Goal: Find specific page/section: Find specific page/section

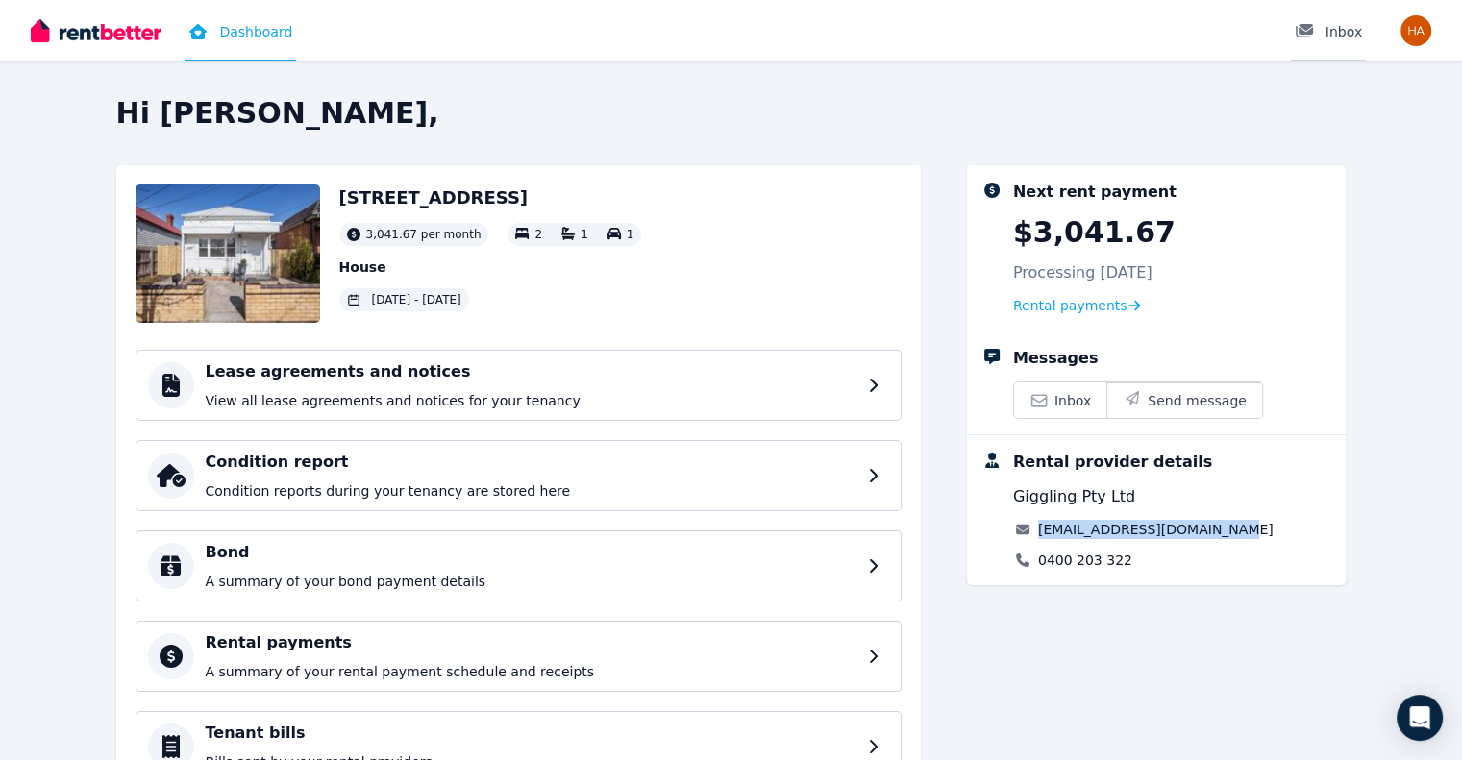
click at [1344, 47] on link "Inbox" at bounding box center [1328, 30] width 75 height 61
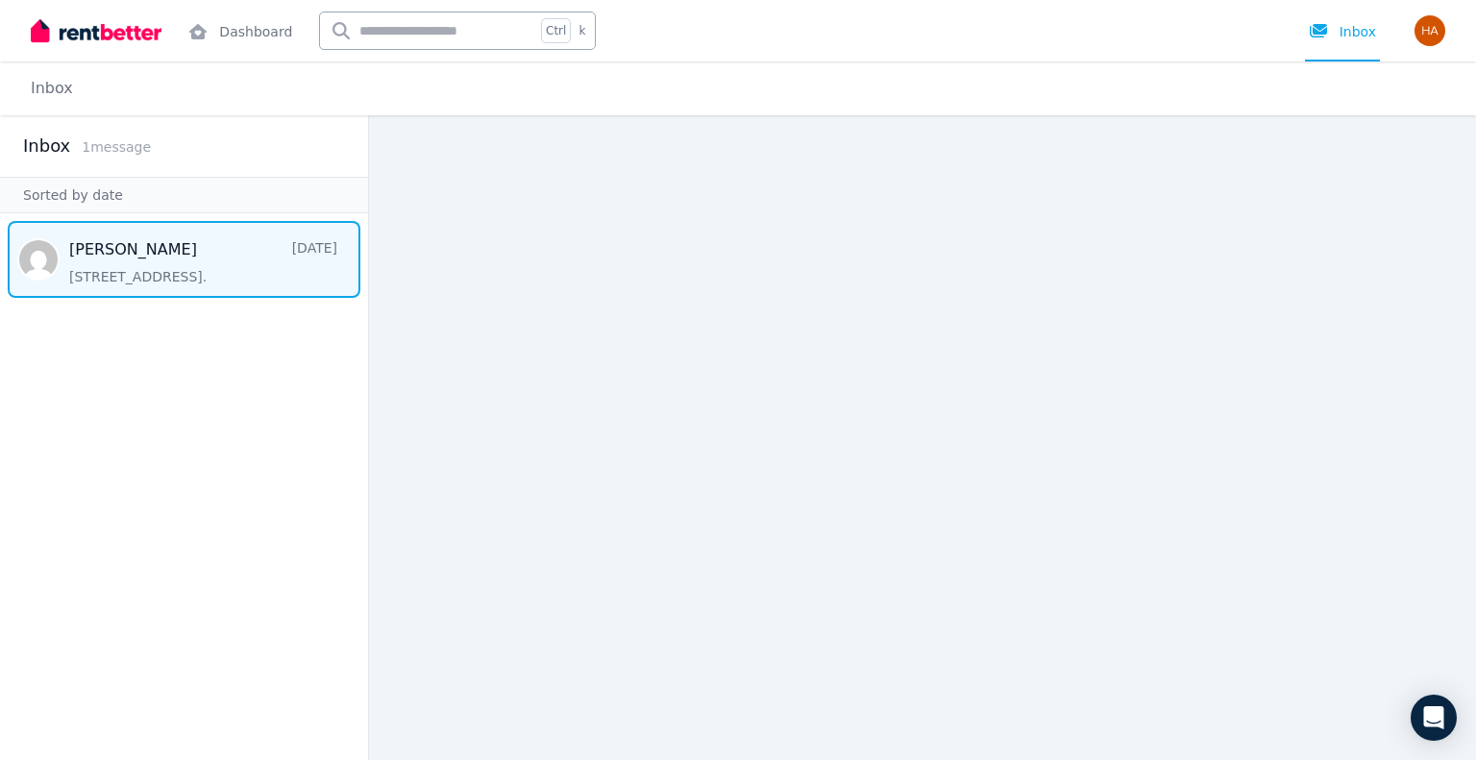
click at [167, 253] on span "Message list" at bounding box center [184, 259] width 368 height 77
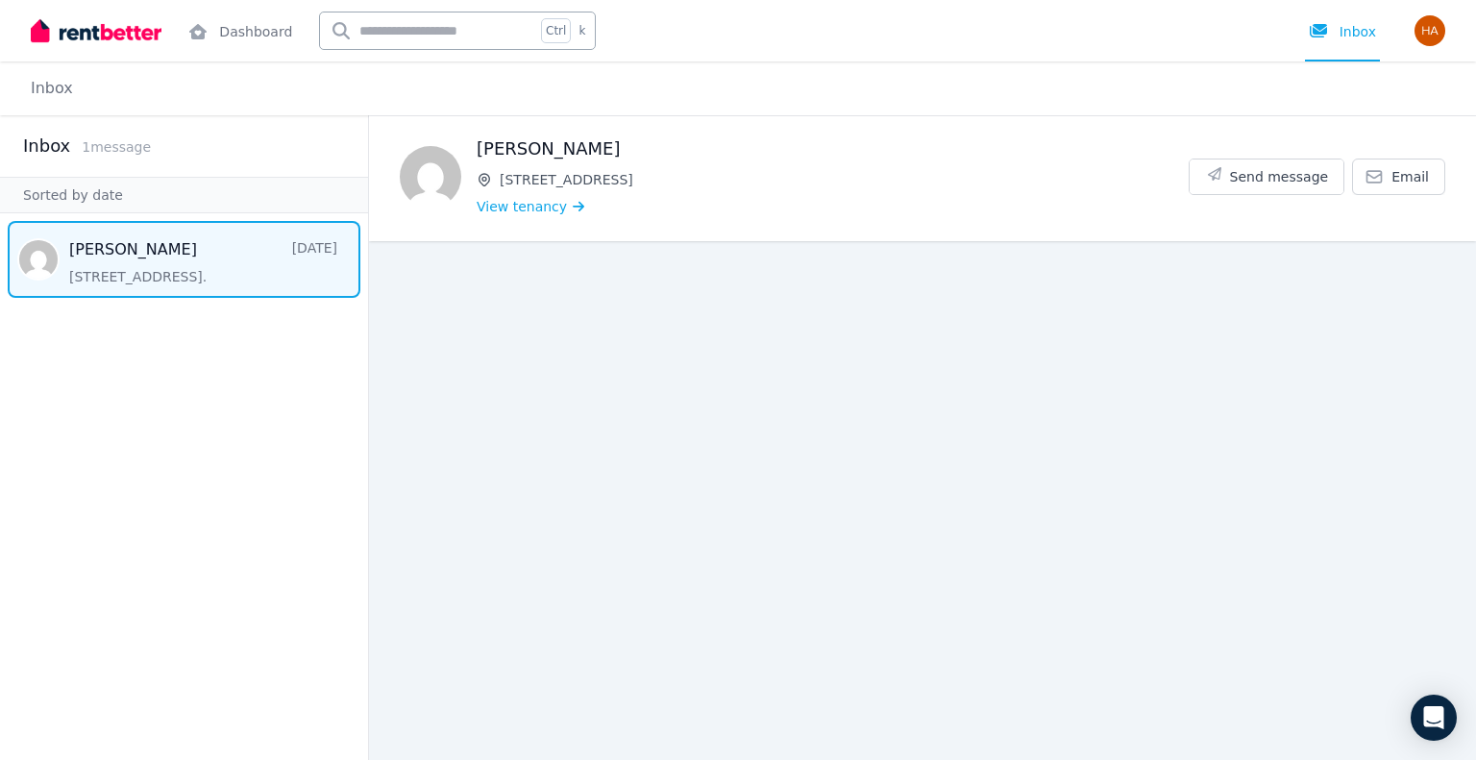
drag, startPoint x: 632, startPoint y: 141, endPoint x: 479, endPoint y: 149, distance: 153.0
click at [479, 149] on h1 "[PERSON_NAME]" at bounding box center [833, 148] width 712 height 27
copy h1 "[PERSON_NAME]"
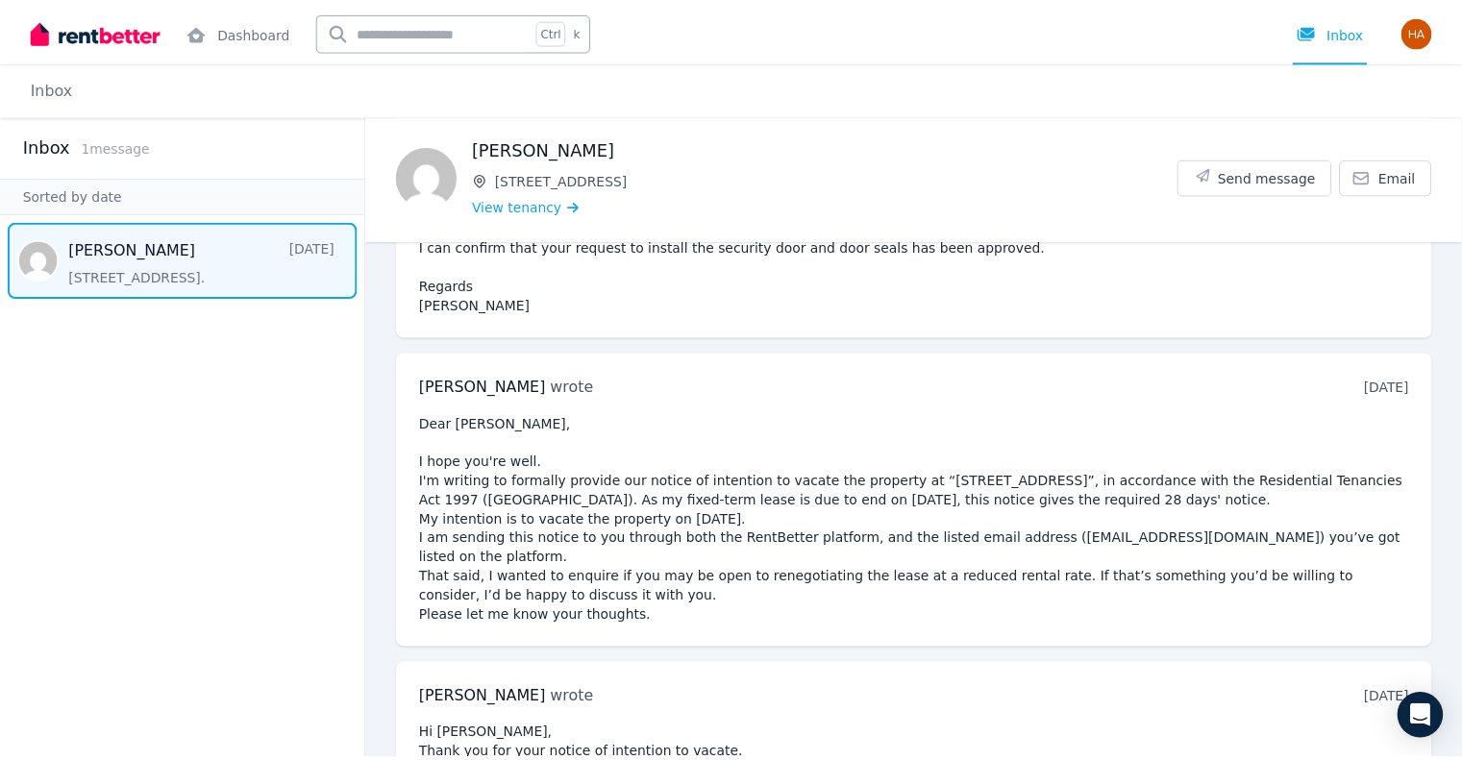
scroll to position [845, 0]
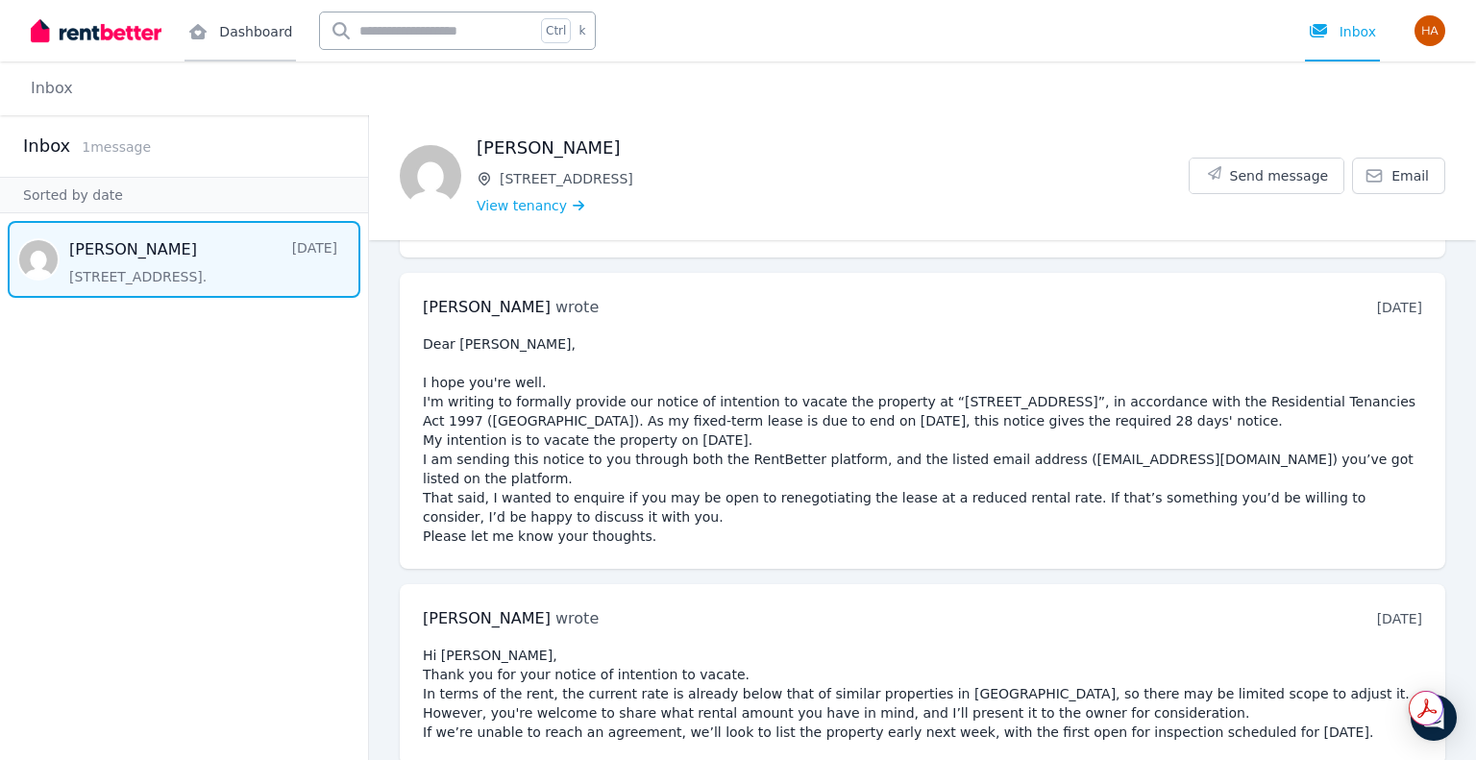
click at [247, 26] on link "Dashboard" at bounding box center [239, 30] width 111 height 61
